Goal: Task Accomplishment & Management: Manage account settings

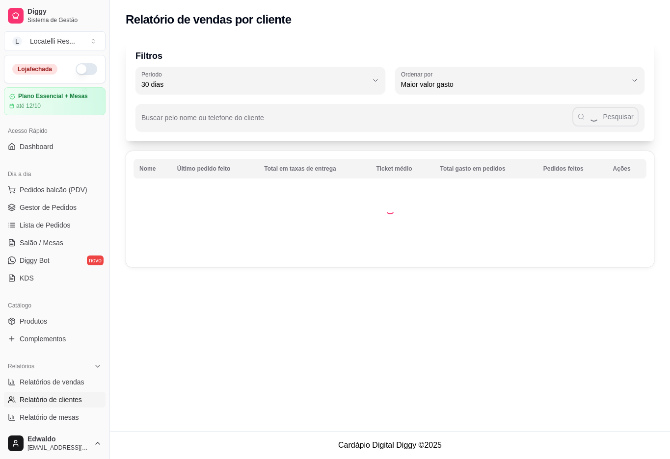
select select "30"
select select "HIGHEST_TOTAL_SPENT_WITH_ORDERS"
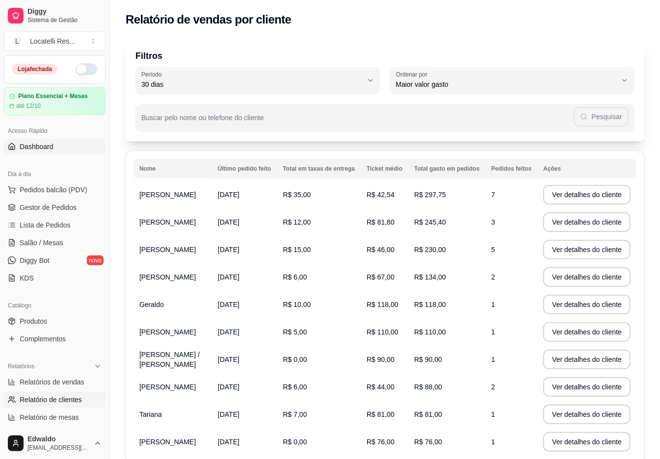
click at [51, 151] on span "Dashboard" at bounding box center [37, 147] width 34 height 10
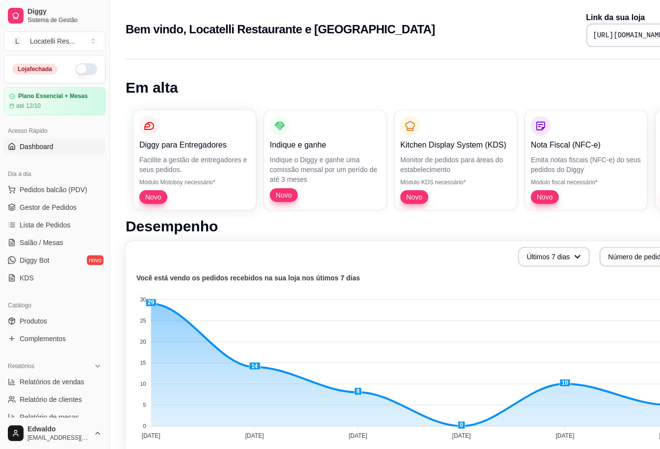
click at [42, 138] on div "Acesso Rápido" at bounding box center [55, 131] width 102 height 16
click at [42, 148] on span "Dashboard" at bounding box center [37, 147] width 34 height 10
click at [56, 209] on span "Gestor de Pedidos" at bounding box center [48, 208] width 57 height 10
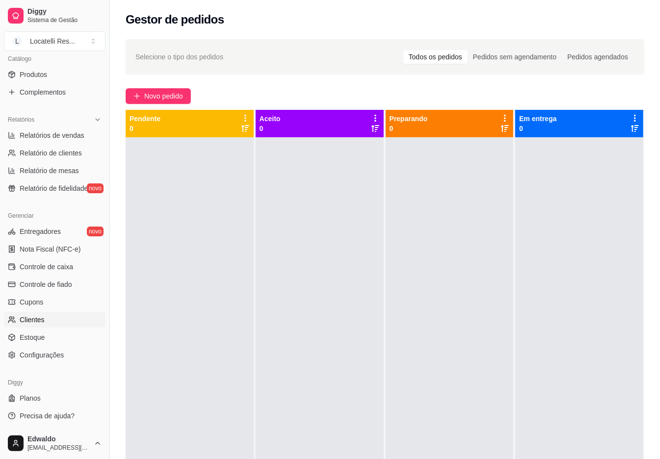
scroll to position [65, 0]
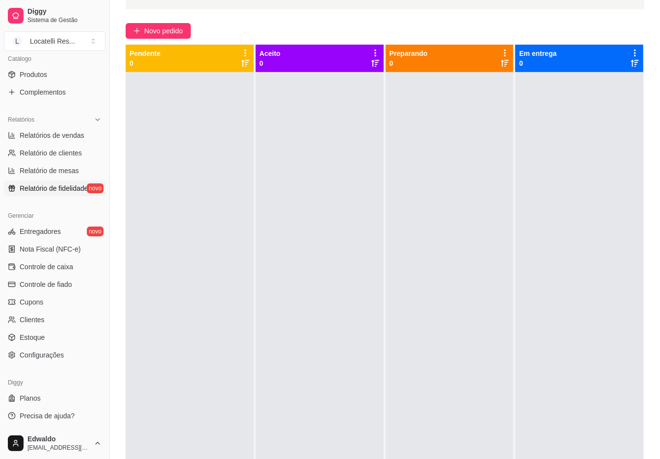
click at [58, 189] on span "Relatório de fidelidade" at bounding box center [54, 188] width 68 height 10
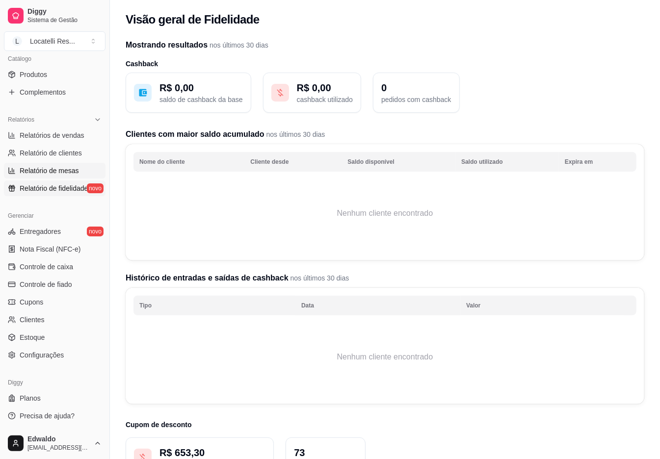
click at [58, 173] on span "Relatório de mesas" at bounding box center [49, 171] width 59 height 10
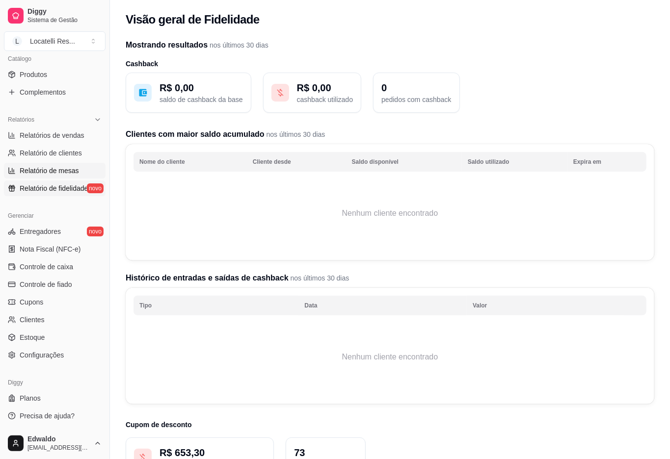
select select "TOTAL_OF_ORDERS"
select select "7"
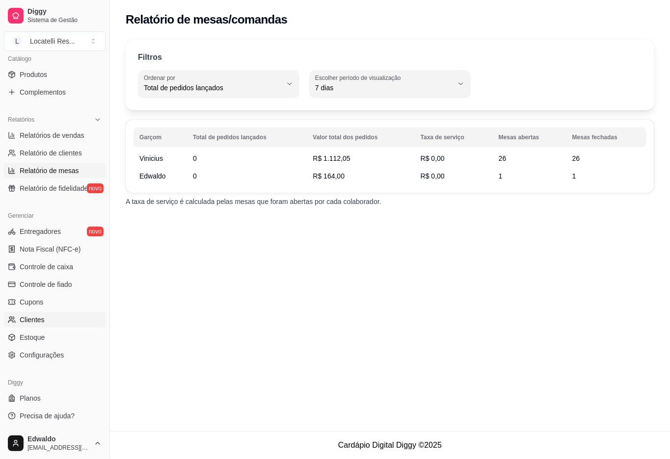
click at [48, 318] on link "Clientes" at bounding box center [55, 320] width 102 height 16
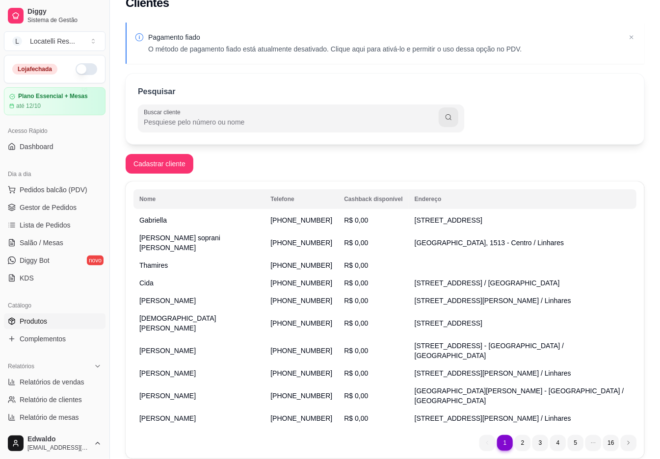
click at [42, 320] on span "Produtos" at bounding box center [33, 321] width 27 height 10
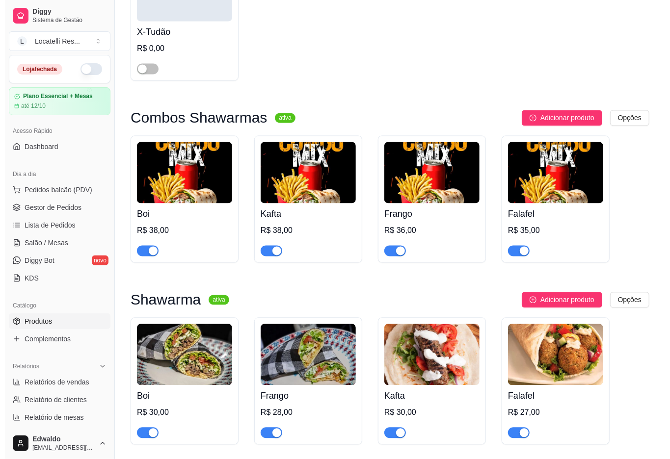
scroll to position [981, 0]
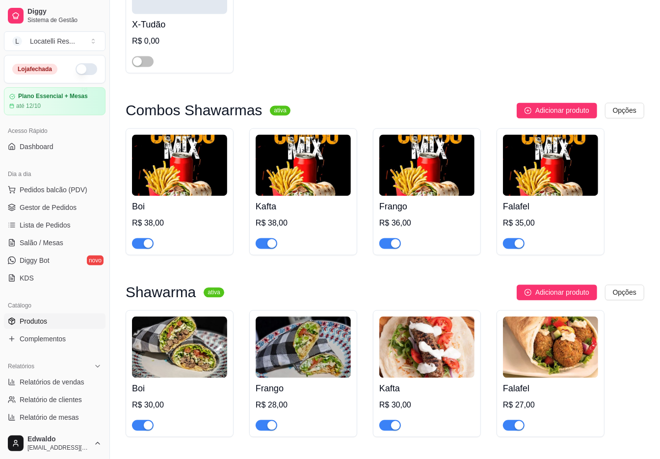
click at [194, 195] on img at bounding box center [179, 165] width 95 height 61
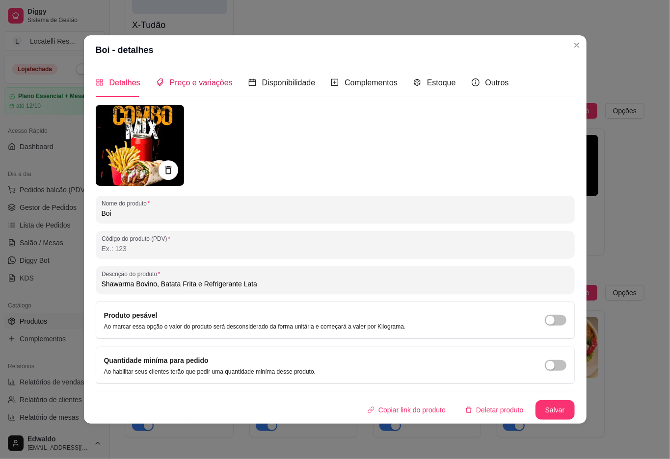
click at [218, 85] on span "Preço e variações" at bounding box center [201, 82] width 63 height 8
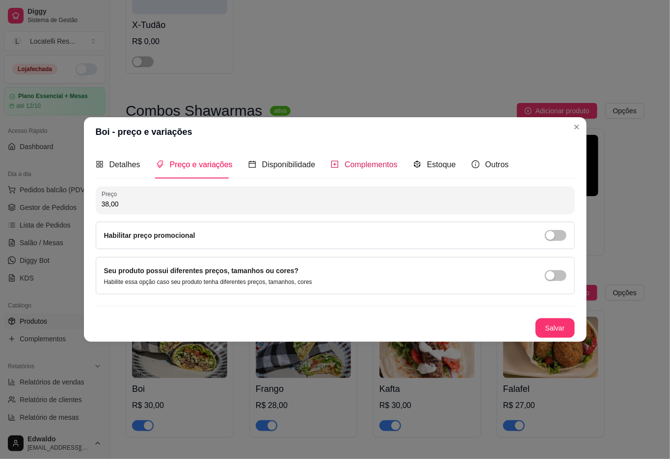
click at [365, 165] on span "Complementos" at bounding box center [370, 164] width 53 height 8
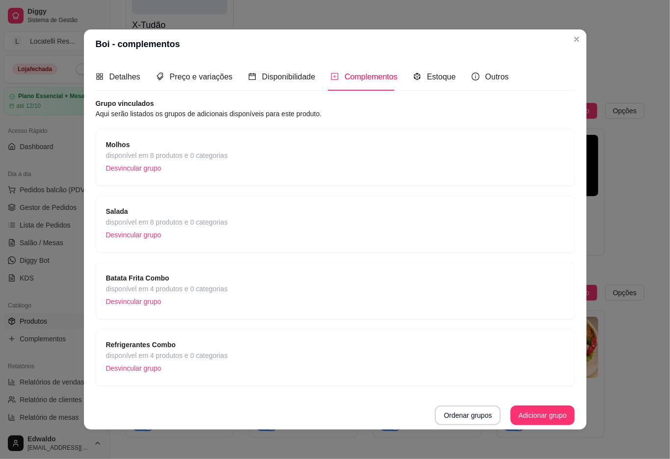
click at [213, 216] on span "Salada" at bounding box center [167, 211] width 122 height 11
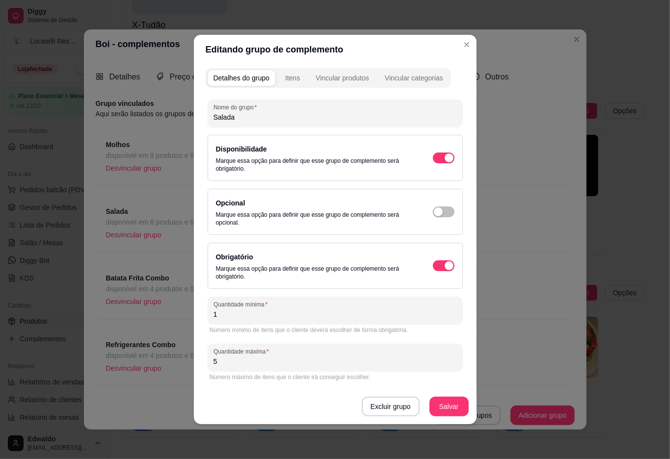
click at [285, 69] on div "Detalhes do grupo Itens Vincular produtos Vincular categorias" at bounding box center [328, 78] width 245 height 20
click at [287, 75] on div "Itens" at bounding box center [292, 78] width 15 height 10
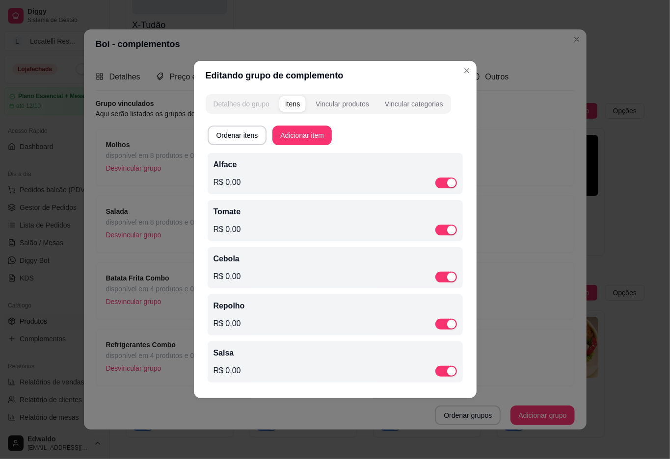
click at [238, 100] on div "Detalhes do grupo" at bounding box center [241, 104] width 56 height 10
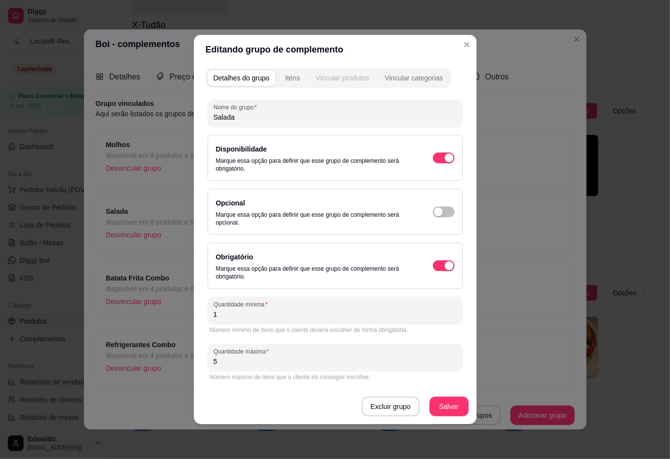
click at [340, 78] on div "Vincular produtos" at bounding box center [341, 78] width 53 height 10
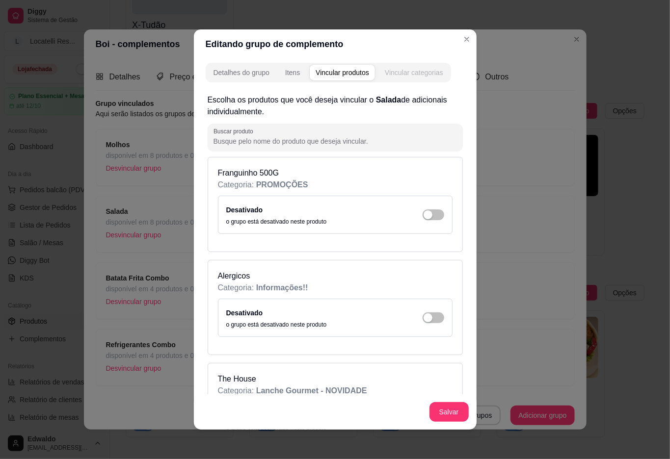
click at [390, 74] on div "Vincular categorias" at bounding box center [414, 73] width 58 height 10
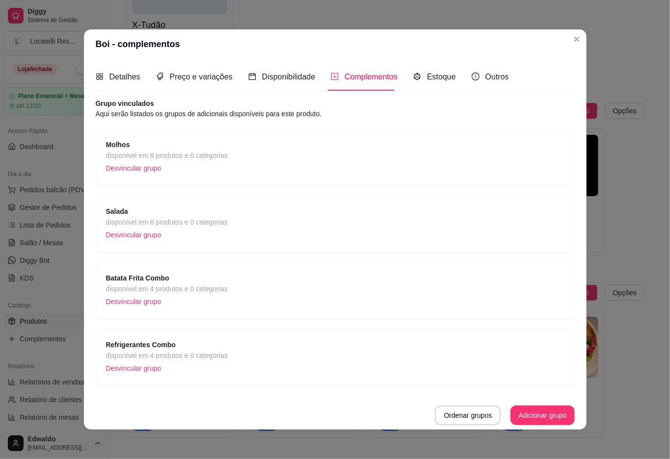
scroll to position [0, 0]
click at [243, 348] on div "Refrigerantes Combo disponível em 4 produtos e 0 categorias Desvincular grupo" at bounding box center [335, 357] width 458 height 36
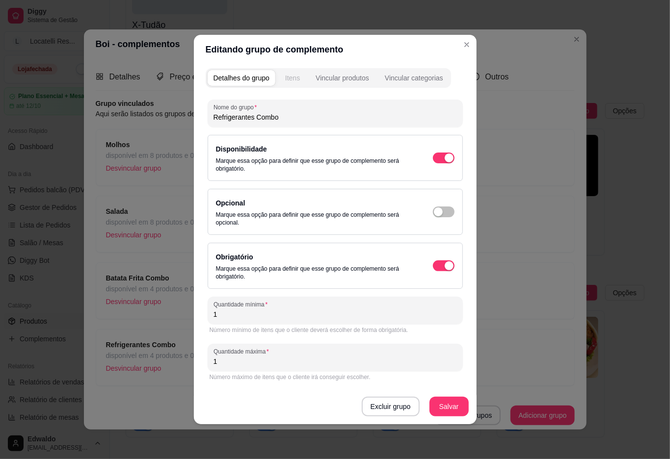
click at [295, 77] on div "Itens" at bounding box center [292, 78] width 15 height 10
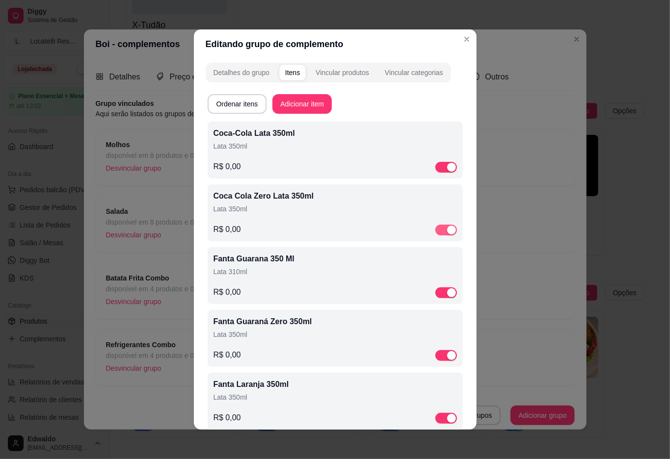
click at [447, 230] on div "button" at bounding box center [451, 230] width 9 height 9
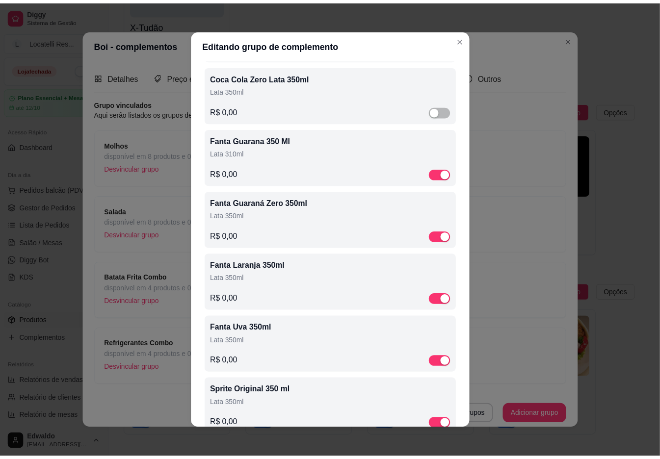
scroll to position [0, 0]
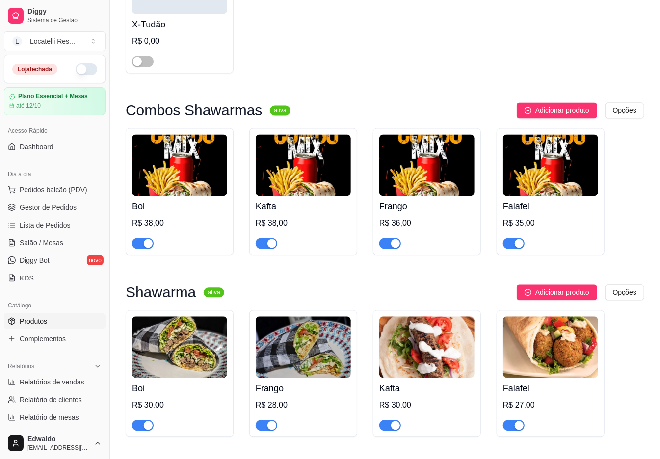
click at [307, 152] on img at bounding box center [303, 165] width 95 height 61
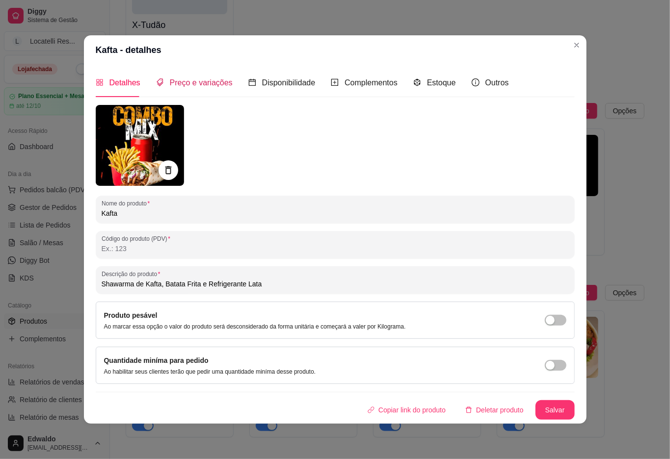
click at [206, 84] on span "Preço e variações" at bounding box center [201, 82] width 63 height 8
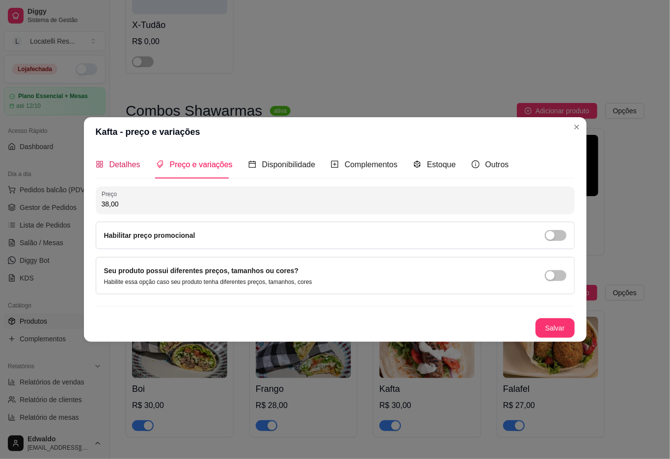
click at [127, 166] on span "Detalhes" at bounding box center [124, 164] width 31 height 8
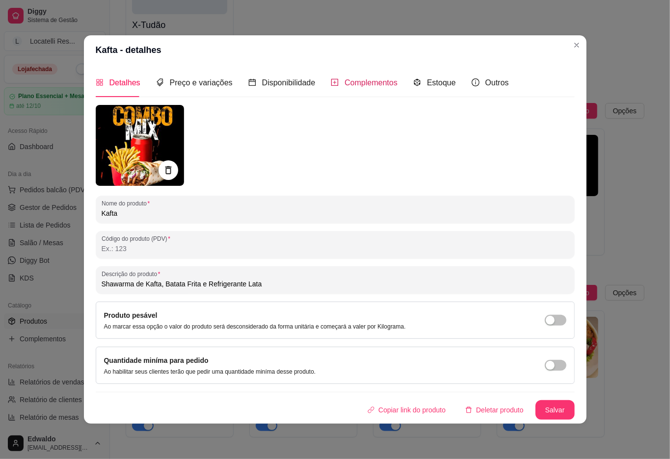
click at [338, 85] on div "Complementos" at bounding box center [364, 83] width 67 height 12
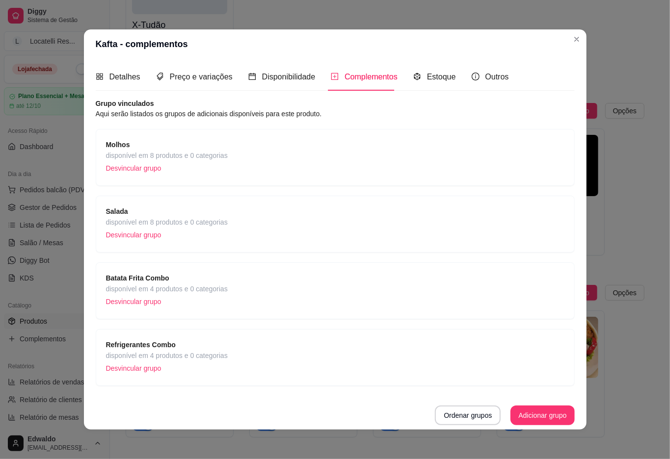
click at [224, 352] on div "Refrigerantes Combo disponível em 4 produtos e 0 categorias Desvincular grupo" at bounding box center [335, 357] width 458 height 36
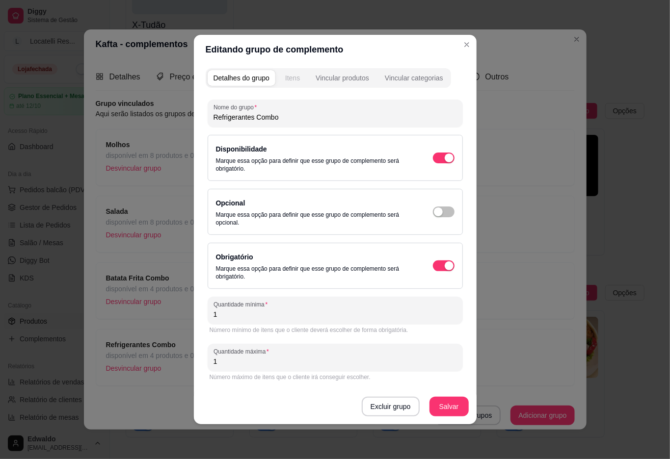
click at [294, 79] on div "Itens" at bounding box center [292, 78] width 15 height 10
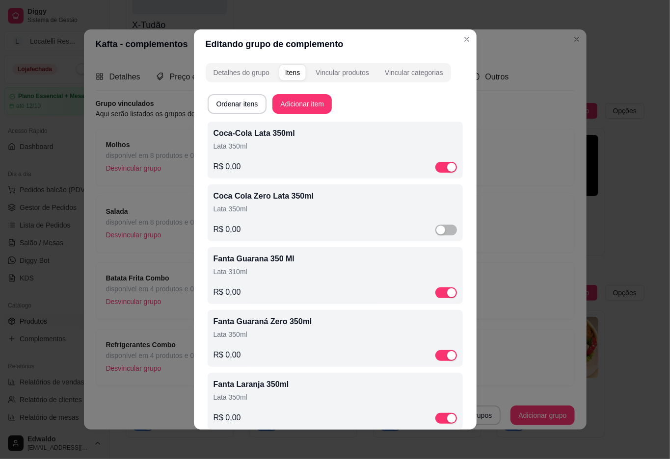
click at [451, 41] on header "Editando grupo de complemento" at bounding box center [335, 43] width 283 height 29
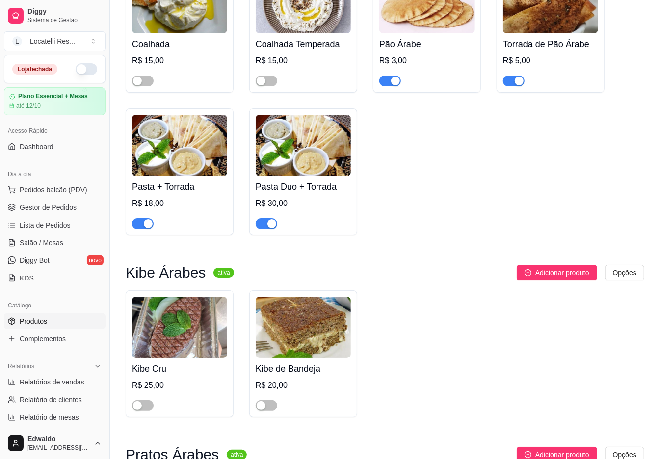
scroll to position [1831, 0]
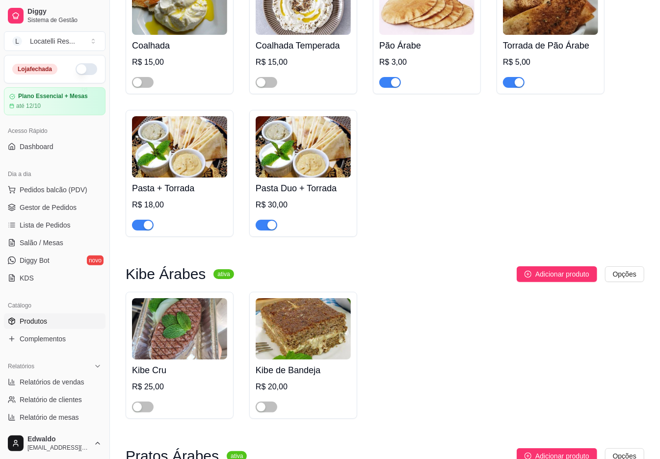
click at [195, 178] on img at bounding box center [179, 146] width 95 height 61
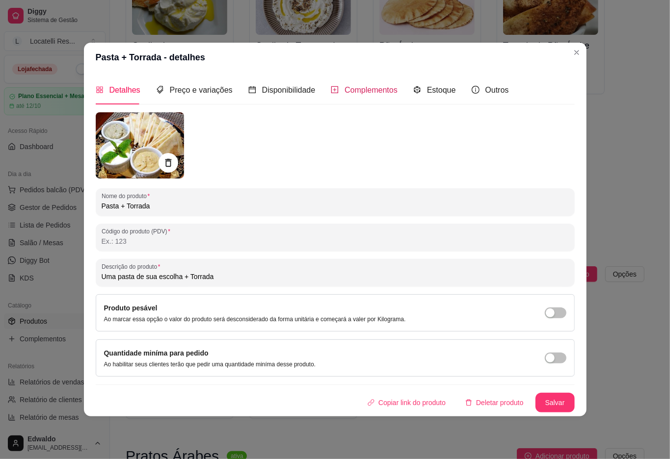
click at [352, 89] on span "Complementos" at bounding box center [370, 90] width 53 height 8
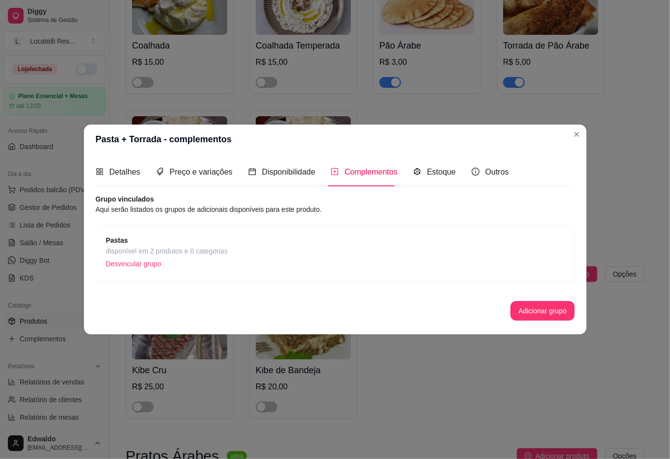
click at [223, 242] on span "Pastas" at bounding box center [167, 240] width 122 height 11
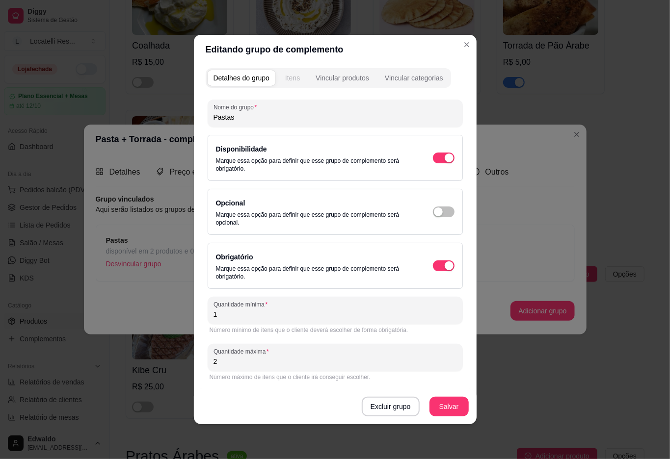
click at [296, 79] on div "Itens" at bounding box center [292, 78] width 15 height 10
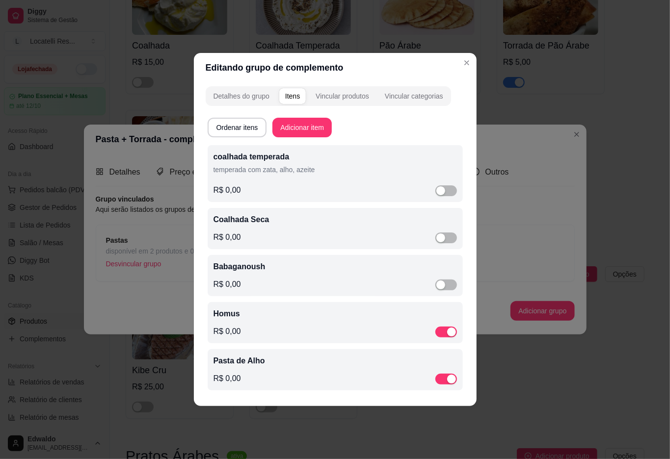
click at [442, 244] on div "Coalhada Seca R$ 0,00" at bounding box center [335, 228] width 255 height 41
click at [443, 187] on div "button" at bounding box center [440, 190] width 9 height 9
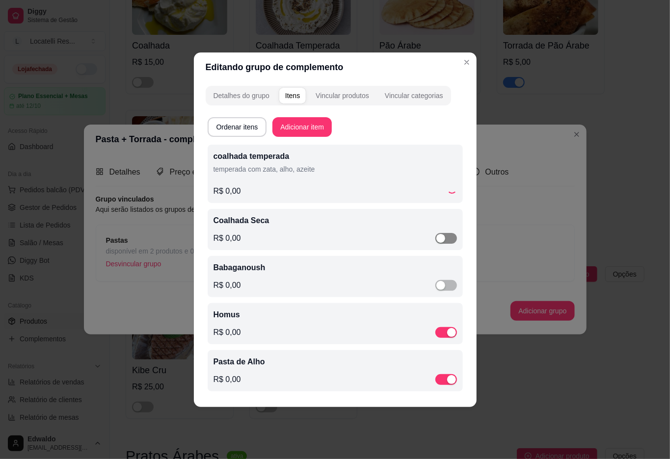
click at [442, 234] on div "button" at bounding box center [440, 238] width 9 height 9
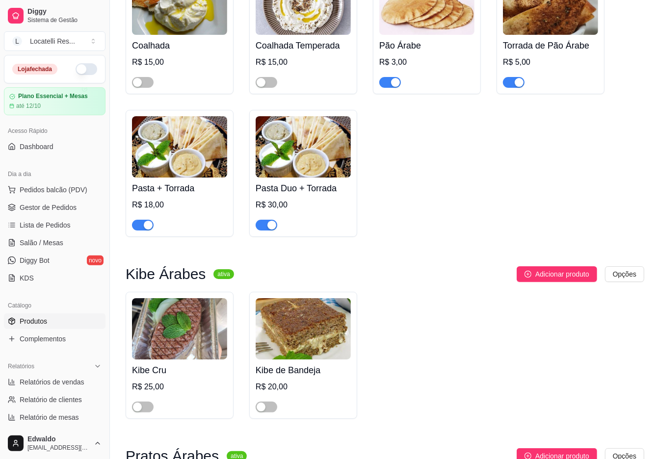
click at [269, 144] on img at bounding box center [303, 146] width 95 height 61
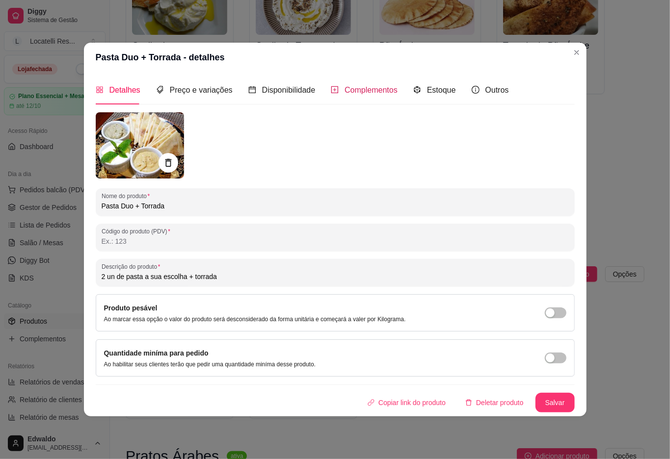
click at [331, 88] on icon "plus-square" at bounding box center [335, 90] width 8 height 8
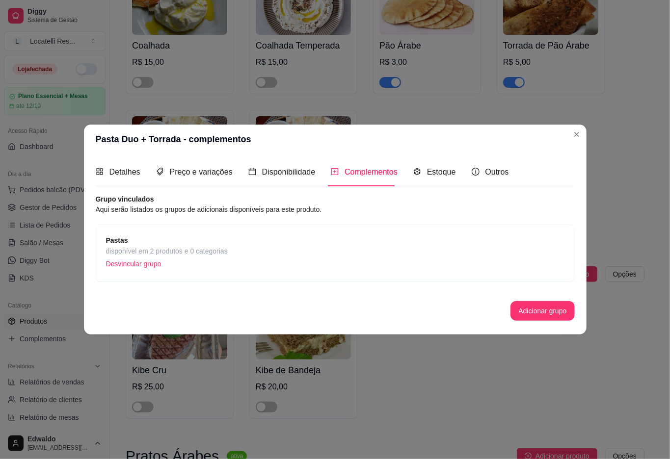
click at [214, 254] on span "disponível em 2 produtos e 0 categorias" at bounding box center [167, 251] width 122 height 11
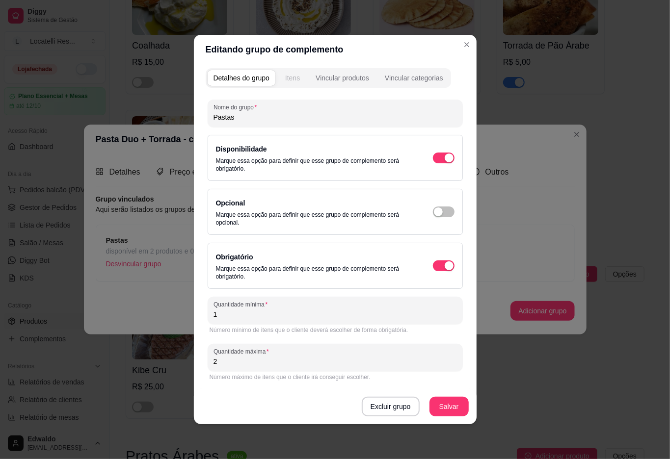
click at [287, 82] on button "Itens" at bounding box center [292, 78] width 26 height 16
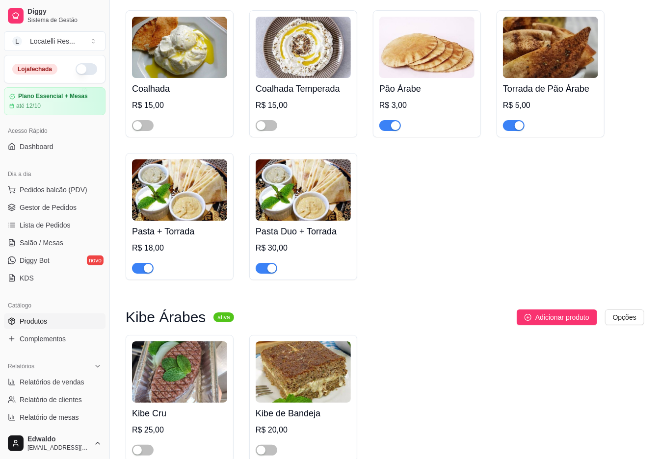
scroll to position [1766, 0]
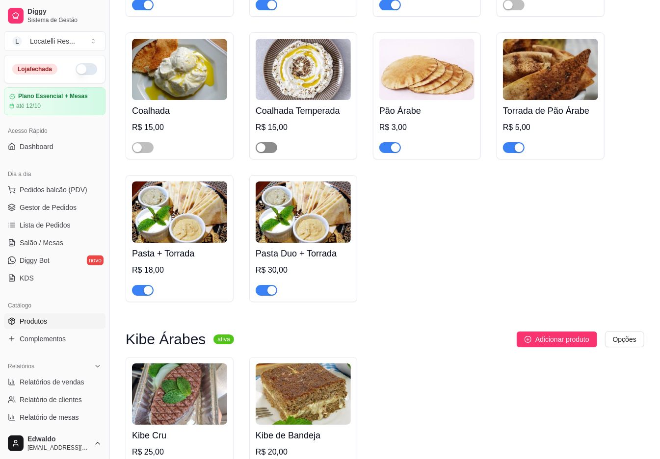
click at [260, 152] on div "button" at bounding box center [261, 147] width 9 height 9
click at [133, 152] on div "button" at bounding box center [137, 147] width 9 height 9
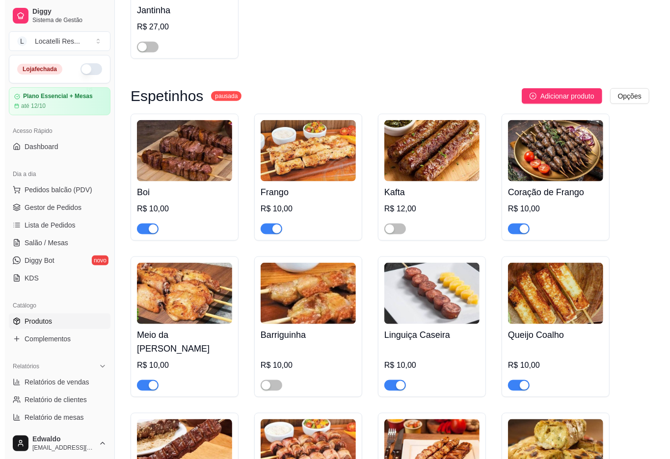
scroll to position [2551, 0]
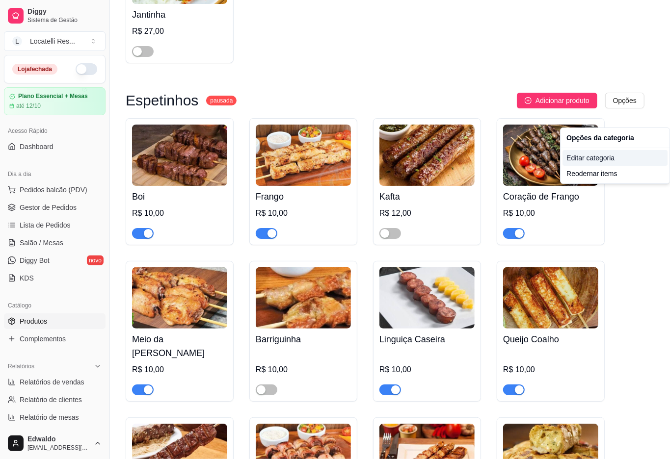
click at [610, 156] on div "Editar categoria" at bounding box center [614, 158] width 105 height 16
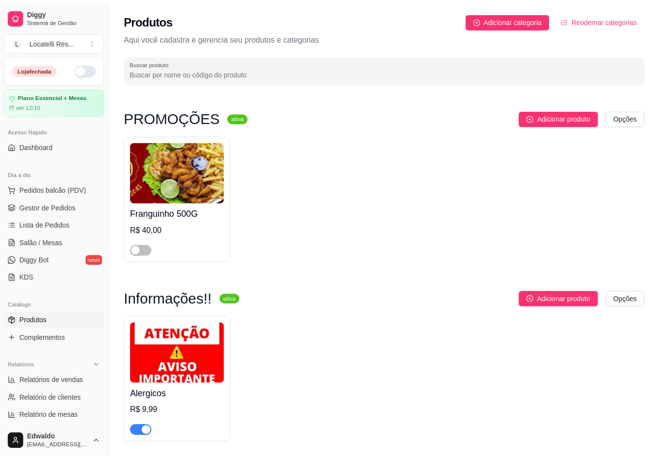
scroll to position [2439, 0]
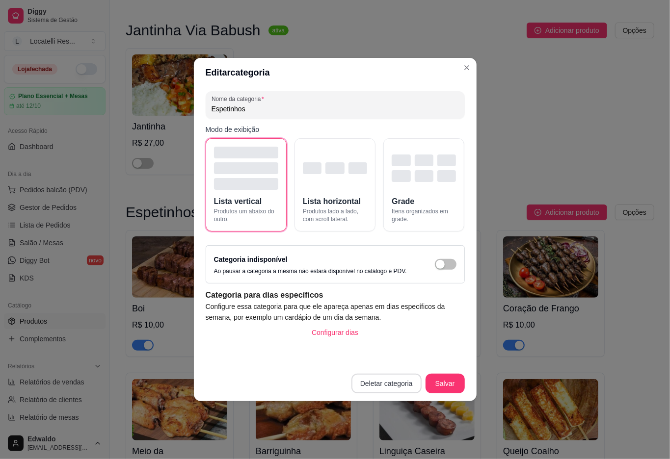
click at [399, 383] on button "Deletar categoria" at bounding box center [386, 384] width 70 height 20
click at [396, 363] on button "Confirmar" at bounding box center [391, 356] width 35 height 15
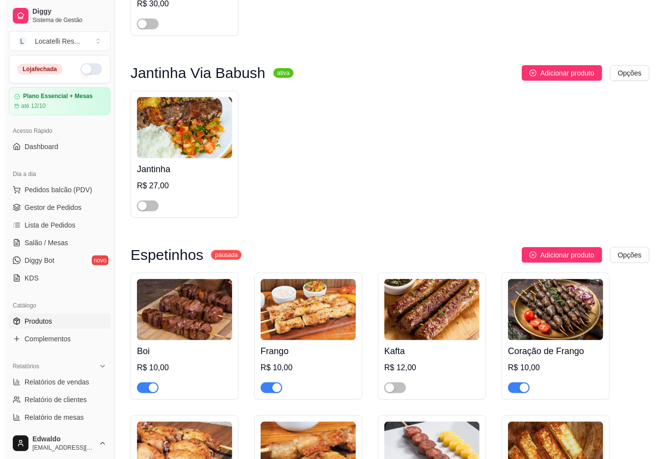
scroll to position [2373, 0]
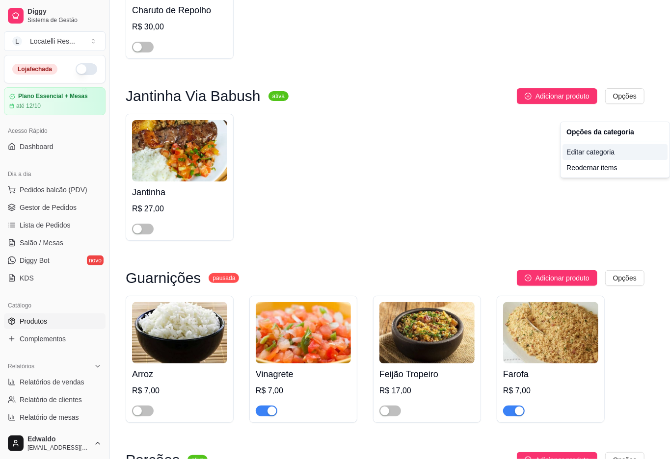
click at [591, 152] on div "Editar categoria" at bounding box center [614, 152] width 105 height 16
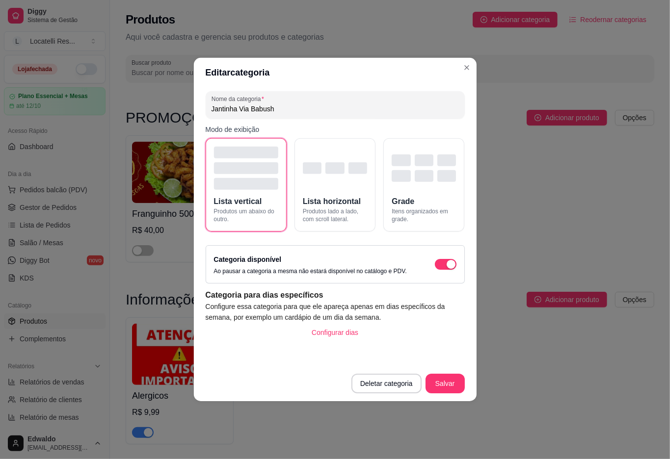
scroll to position [2256, 0]
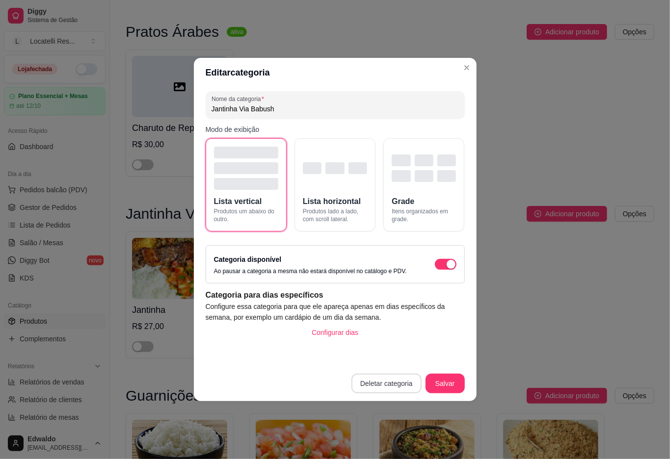
click at [389, 387] on button "Deletar categoria" at bounding box center [386, 384] width 70 height 20
click at [395, 352] on button "Confirmar" at bounding box center [394, 355] width 36 height 15
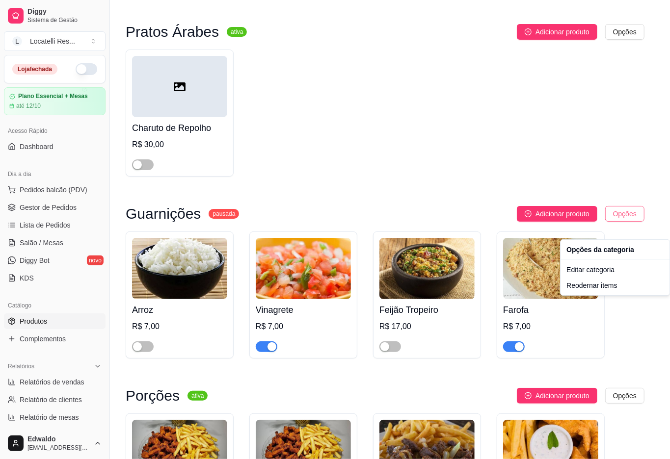
click at [583, 269] on div "Editar categoria" at bounding box center [614, 270] width 105 height 16
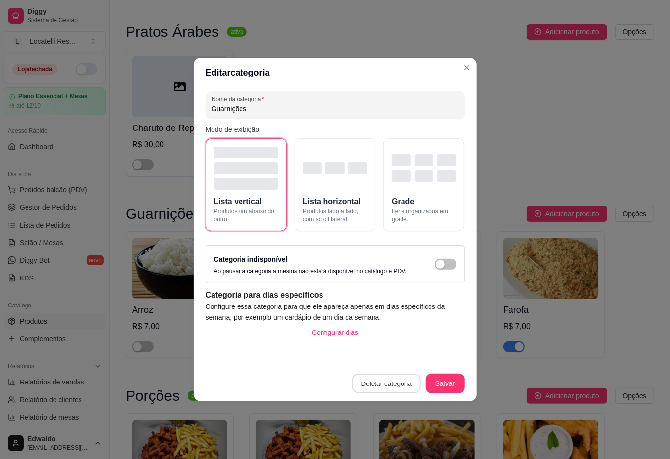
click at [394, 380] on button "Deletar categoria" at bounding box center [386, 383] width 68 height 19
click at [401, 354] on button "Confirmar" at bounding box center [392, 356] width 36 height 15
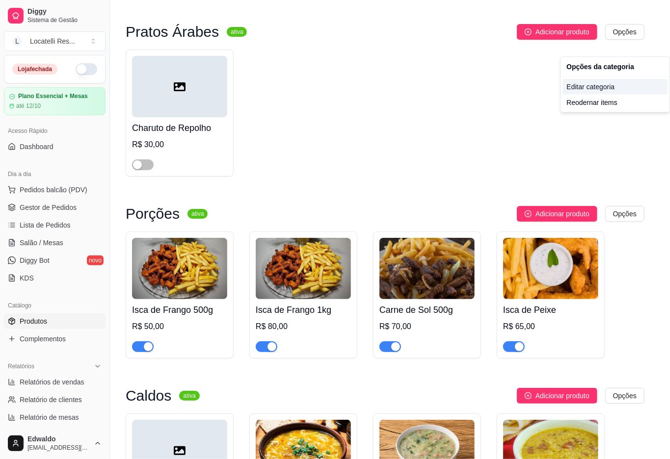
click at [600, 90] on div "Editar categoria" at bounding box center [614, 87] width 105 height 16
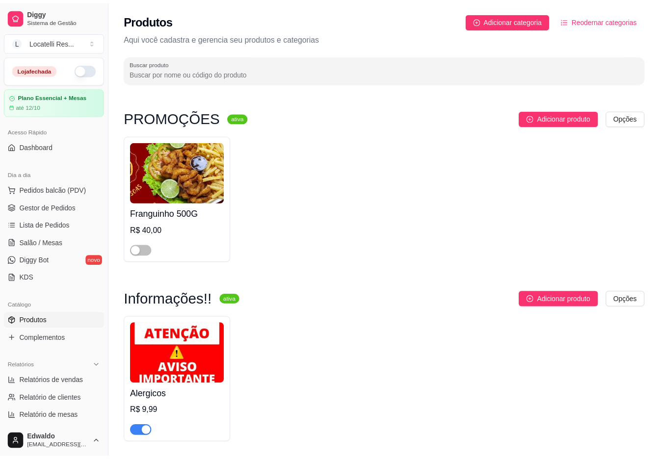
scroll to position [2073, 0]
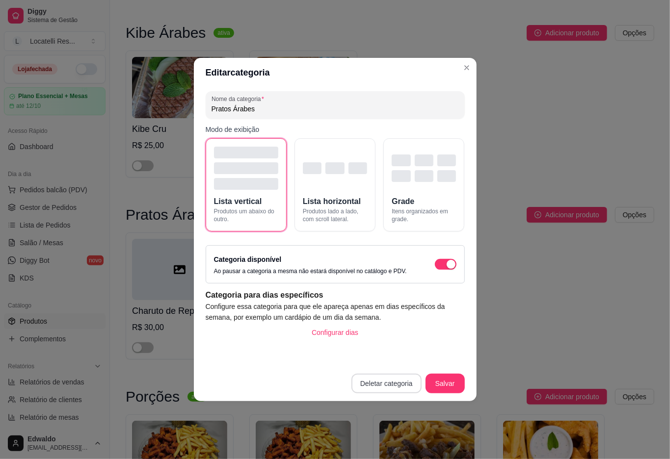
click at [384, 381] on button "Deletar categoria" at bounding box center [386, 384] width 70 height 20
click at [391, 362] on button "Confirmar" at bounding box center [391, 356] width 35 height 15
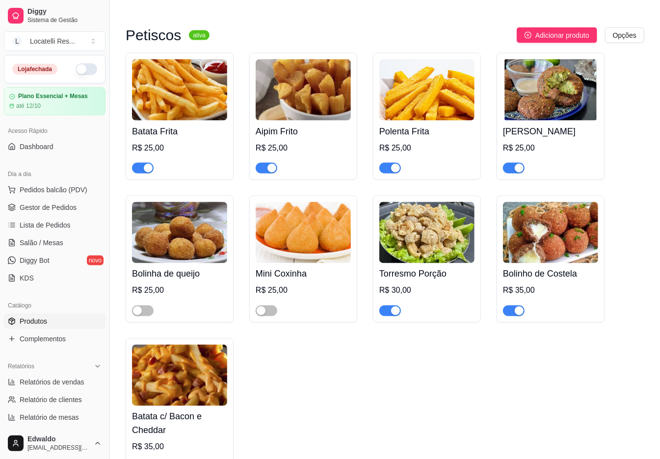
scroll to position [2792, 0]
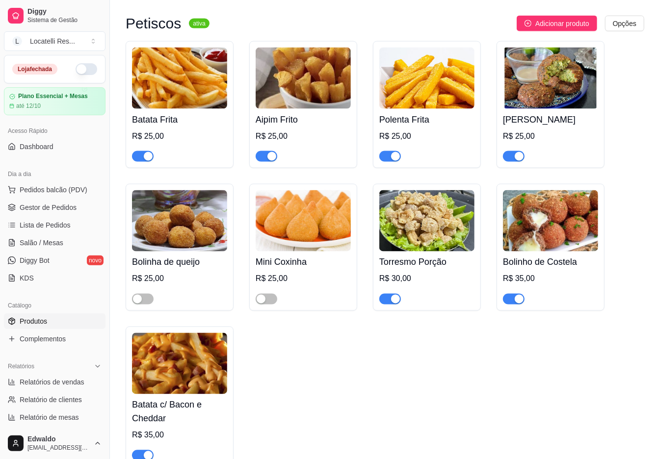
click at [446, 125] on h4 "Polenta Frita" at bounding box center [426, 120] width 95 height 14
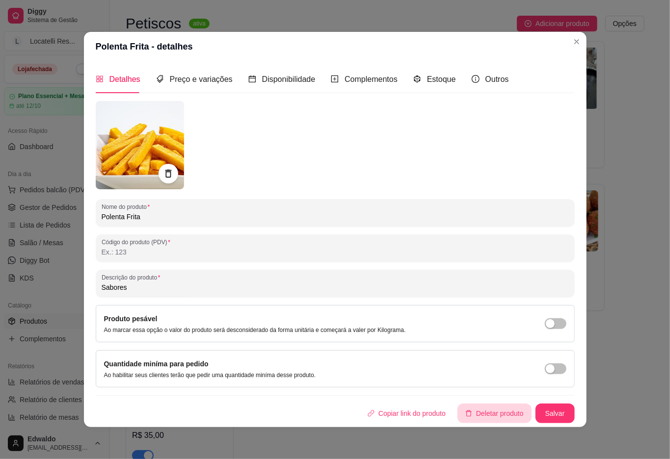
click at [492, 418] on button "Deletar produto" at bounding box center [494, 414] width 74 height 20
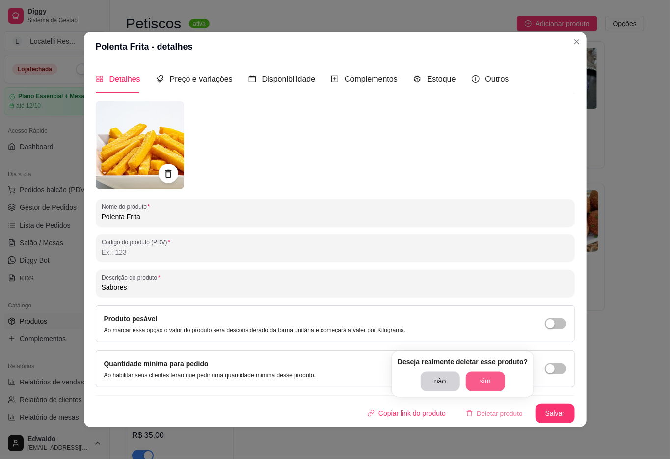
click at [487, 379] on button "sim" at bounding box center [485, 382] width 39 height 20
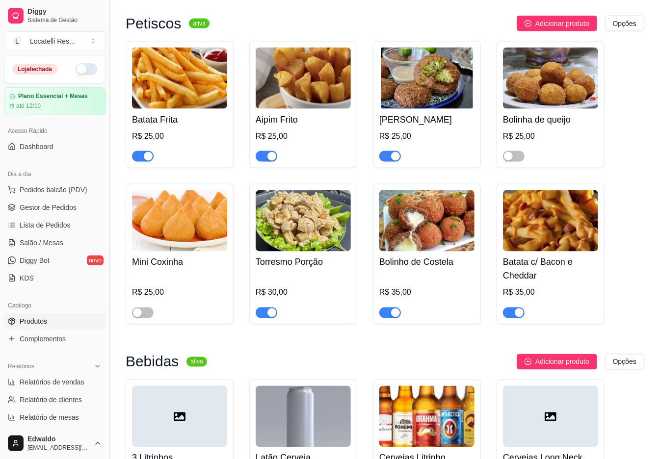
click at [107, 256] on button "Toggle Sidebar" at bounding box center [109, 229] width 8 height 459
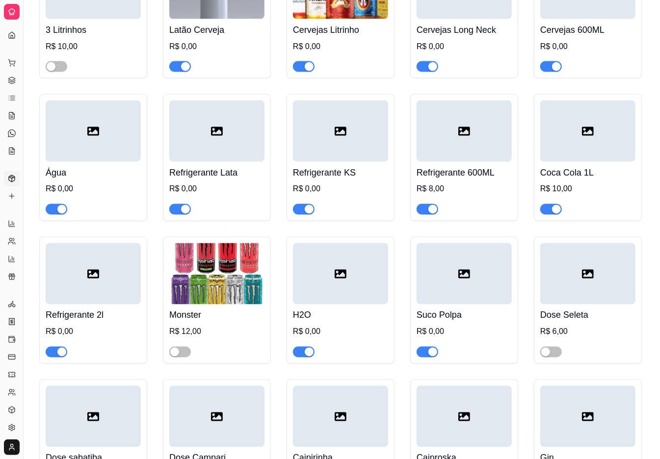
drag, startPoint x: 22, startPoint y: 239, endPoint x: 44, endPoint y: 240, distance: 22.1
drag, startPoint x: 24, startPoint y: 237, endPoint x: 39, endPoint y: 242, distance: 15.8
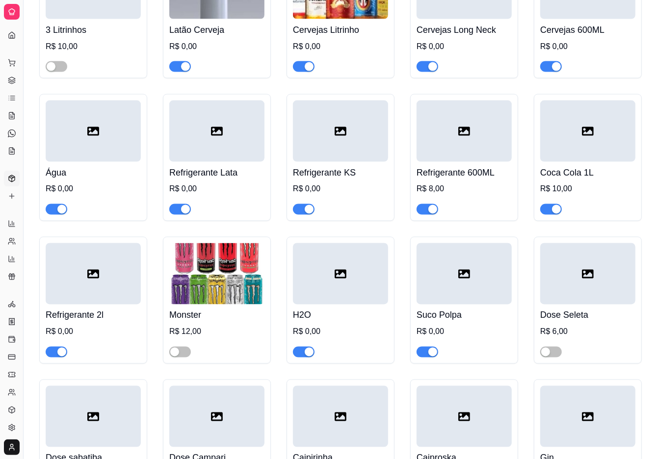
drag, startPoint x: 24, startPoint y: 235, endPoint x: 32, endPoint y: 235, distance: 8.4
click at [25, 234] on button "Toggle Sidebar" at bounding box center [23, 229] width 8 height 459
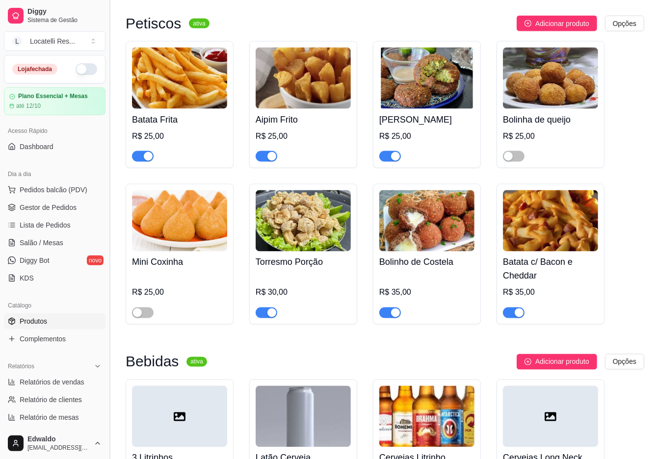
click at [25, 234] on ul "Pedidos balcão (PDV) Gestor de Pedidos Lista de Pedidos Salão / Mesas Diggy Bot…" at bounding box center [55, 234] width 102 height 104
click at [182, 242] on img at bounding box center [179, 220] width 95 height 61
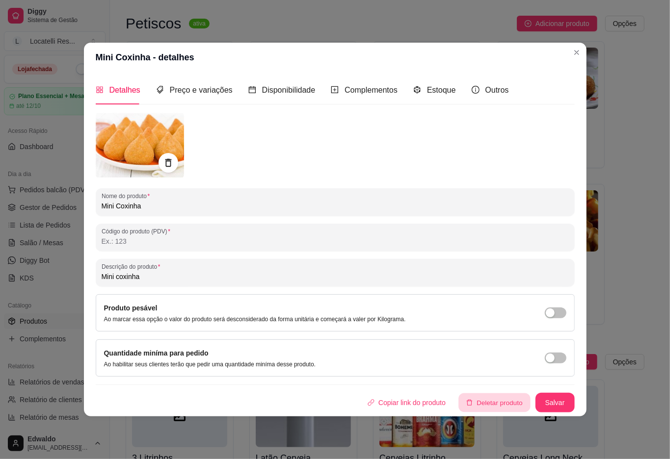
click at [484, 409] on button "Deletar produto" at bounding box center [494, 402] width 72 height 19
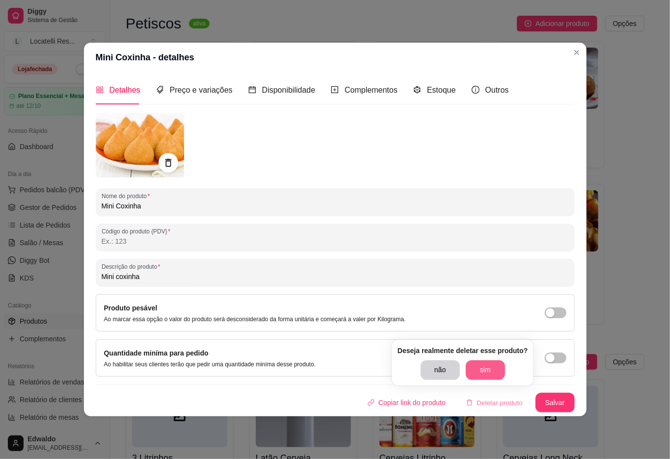
click at [478, 366] on button "sim" at bounding box center [485, 371] width 39 height 20
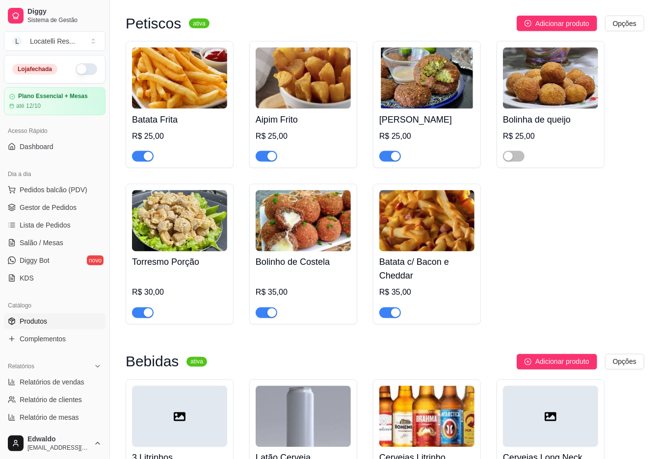
click at [203, 265] on h4 "Torresmo Porção" at bounding box center [179, 263] width 95 height 14
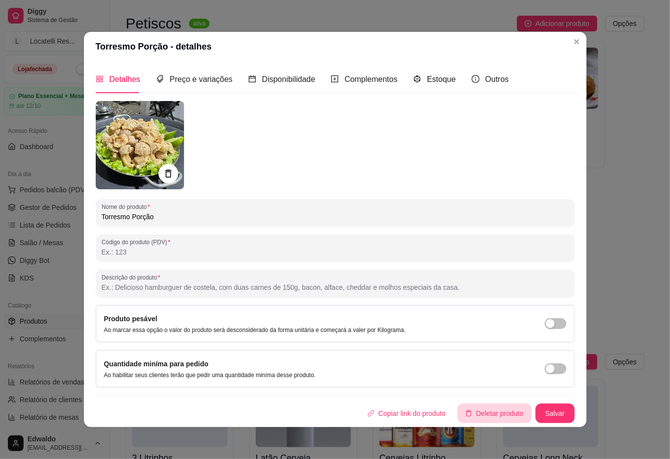
click at [517, 406] on button "Deletar produto" at bounding box center [494, 414] width 74 height 20
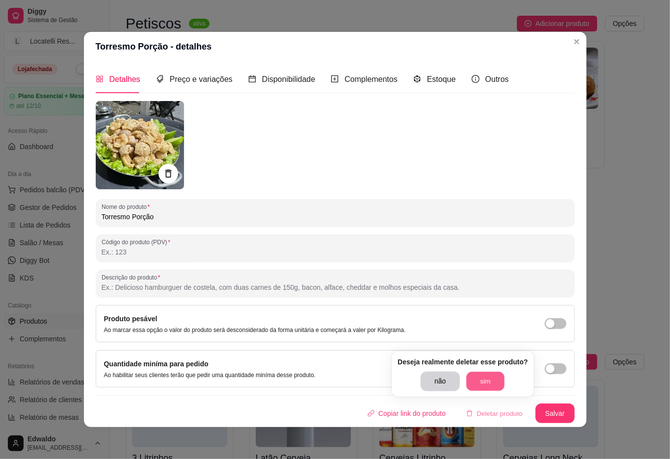
click at [493, 383] on button "sim" at bounding box center [485, 381] width 38 height 19
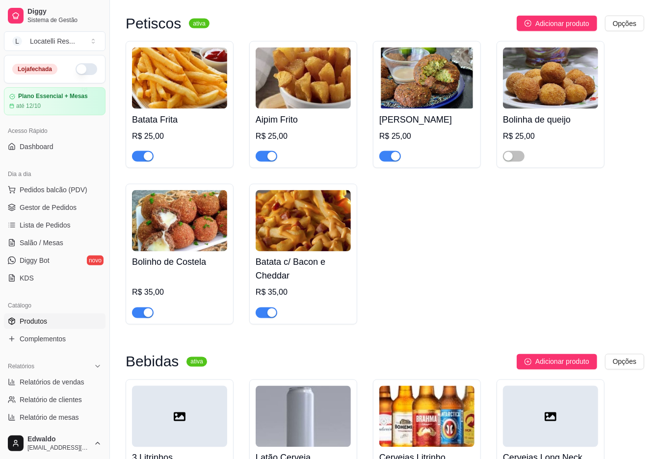
click at [612, 116] on div "Batata Frita R$ 25,00 Aipim Frito R$ 25,00 Falafel Vegano R$ 25,00 Bolinha de q…" at bounding box center [385, 183] width 519 height 284
click at [566, 118] on div "Bolinha de queijo R$ 25,00" at bounding box center [550, 135] width 95 height 53
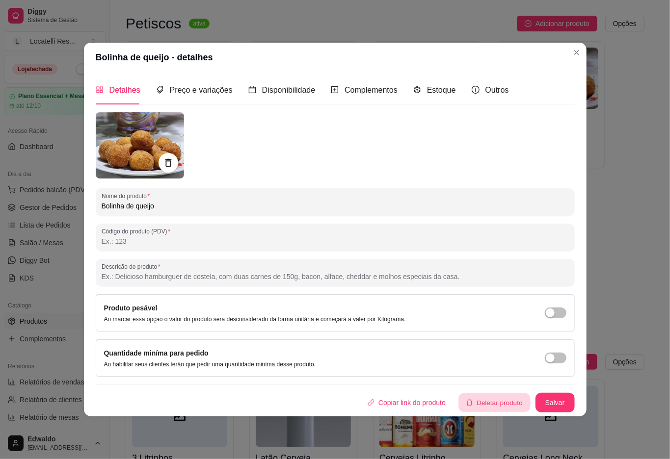
click at [497, 402] on button "Deletar produto" at bounding box center [494, 402] width 72 height 19
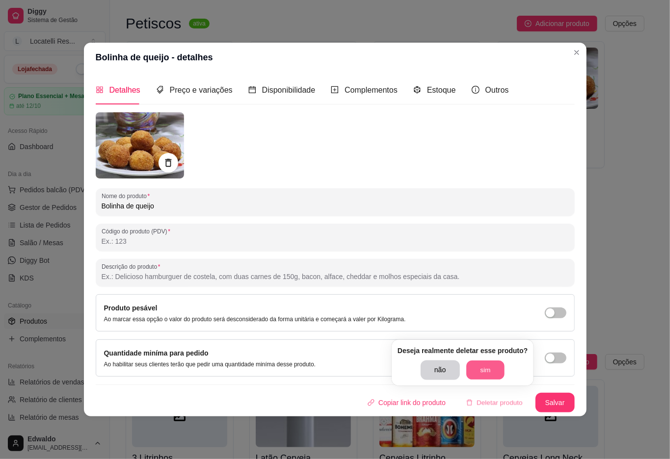
click at [493, 368] on button "sim" at bounding box center [485, 370] width 38 height 19
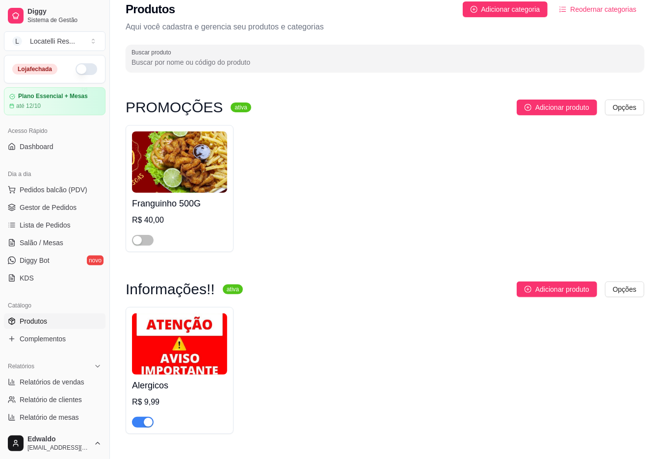
scroll to position [0, 0]
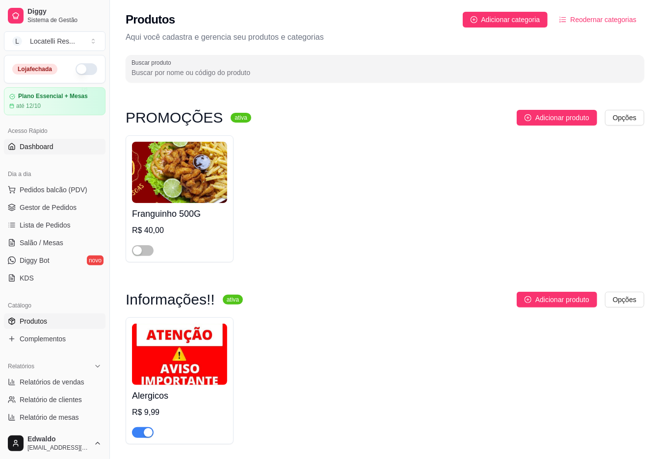
click at [34, 147] on span "Dashboard" at bounding box center [37, 147] width 34 height 10
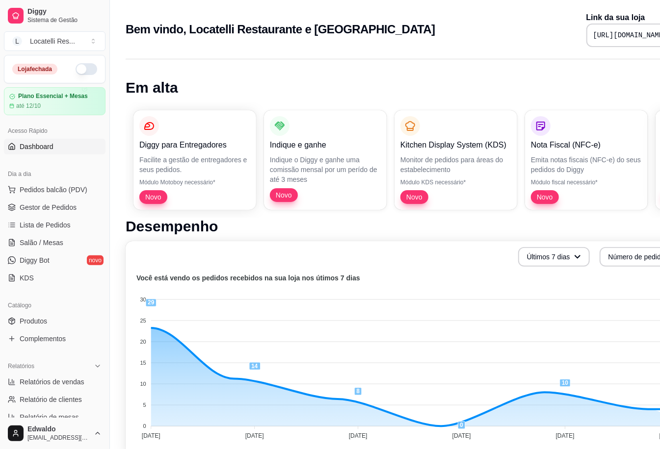
click at [32, 147] on span "Dashboard" at bounding box center [37, 147] width 34 height 10
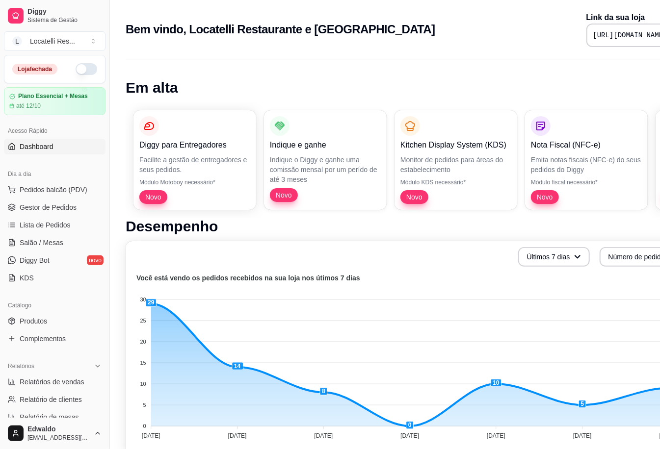
click at [36, 147] on span "Dashboard" at bounding box center [37, 147] width 34 height 10
click at [48, 206] on span "Gestor de Pedidos" at bounding box center [48, 208] width 57 height 10
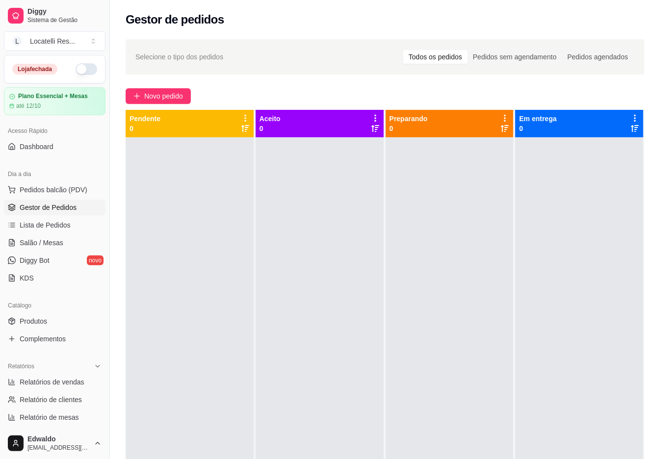
click at [76, 67] on button "button" at bounding box center [87, 69] width 22 height 12
click at [38, 144] on span "Dashboard" at bounding box center [37, 147] width 34 height 10
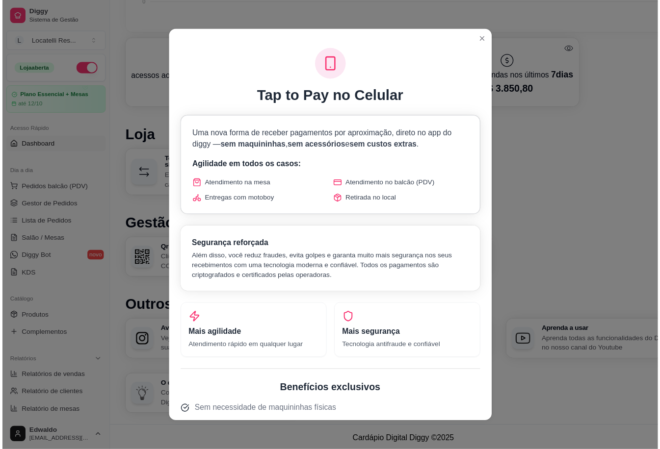
scroll to position [420, 0]
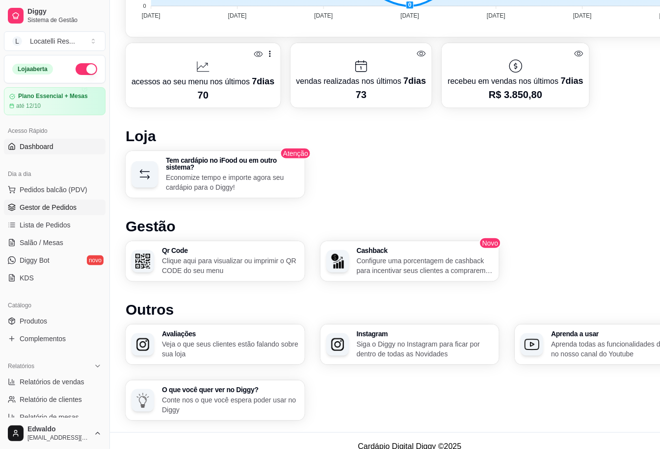
click at [69, 208] on span "Gestor de Pedidos" at bounding box center [48, 208] width 57 height 10
